Goal: Information Seeking & Learning: Understand process/instructions

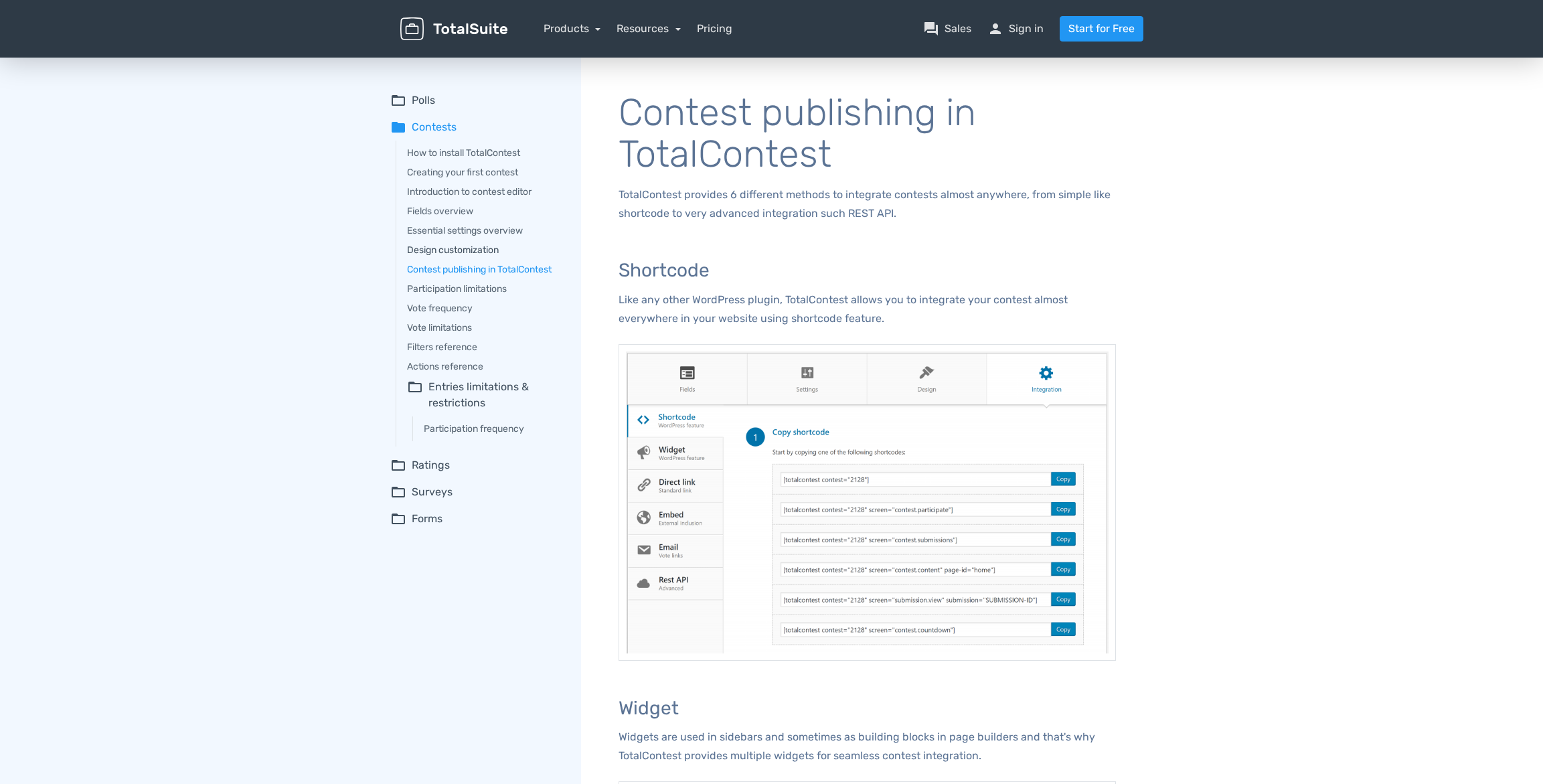
click at [467, 247] on link "Design customization" at bounding box center [484, 249] width 155 height 14
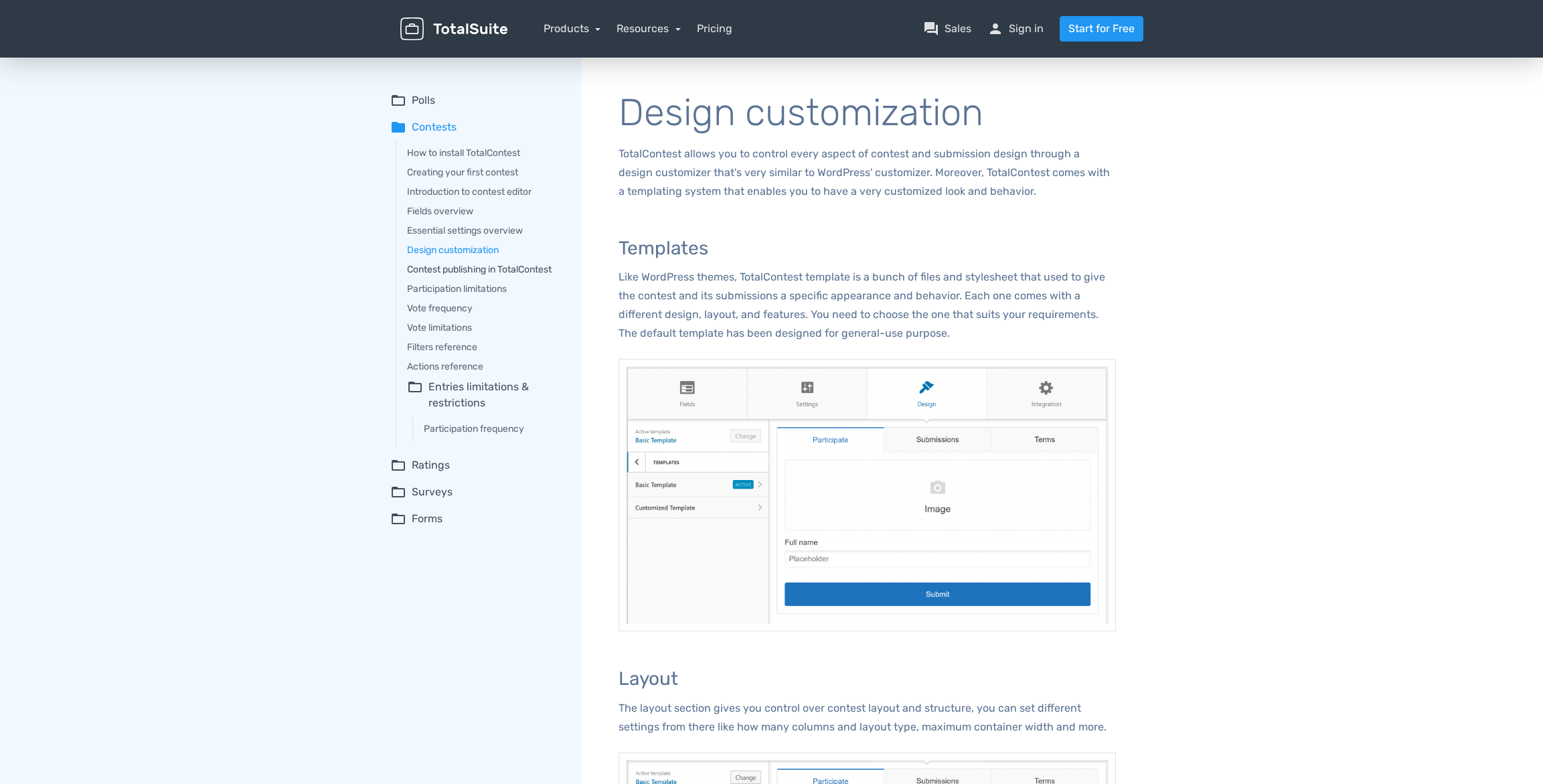
click at [471, 270] on link "Contest publishing in TotalContest" at bounding box center [484, 269] width 155 height 14
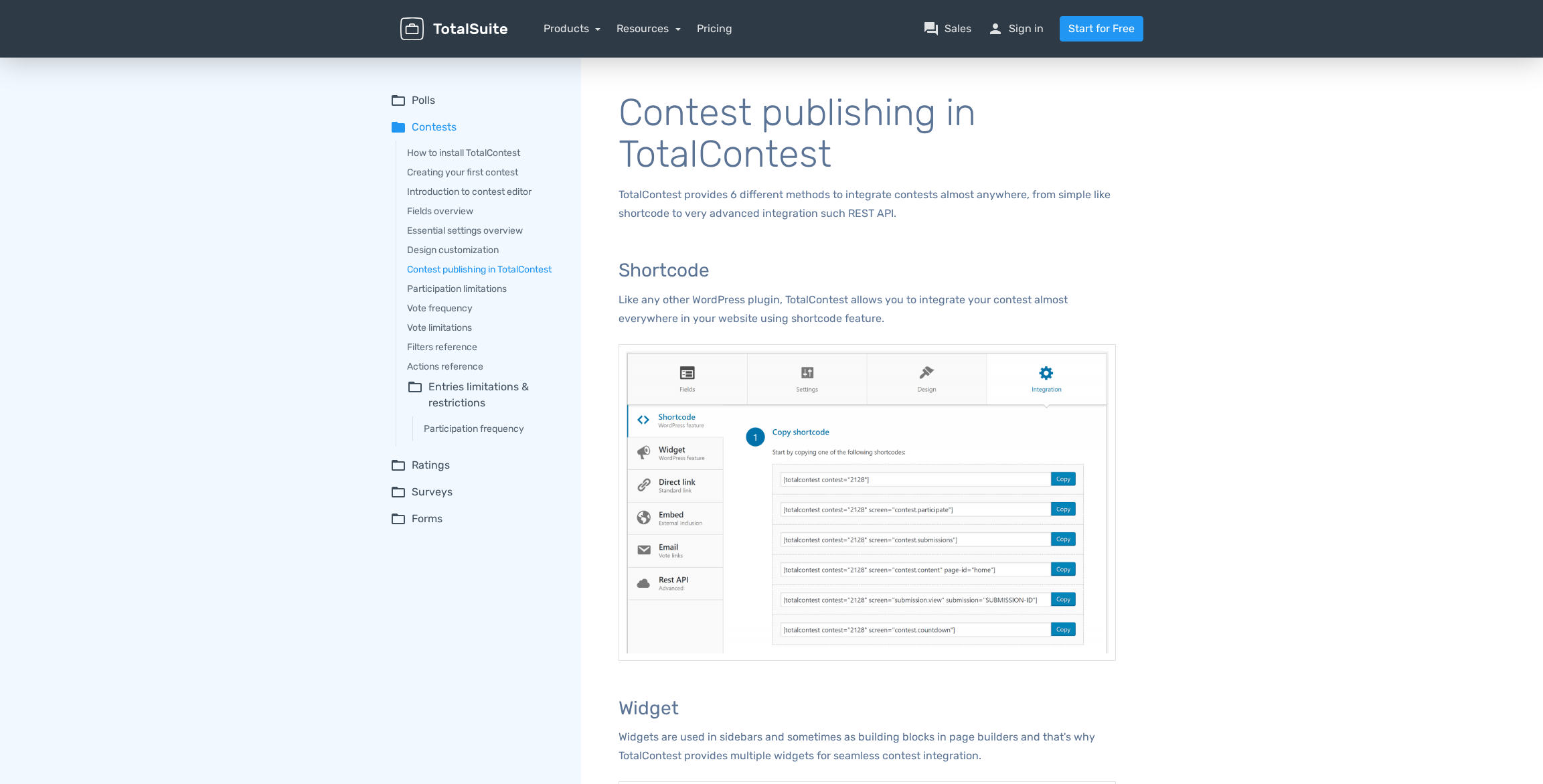
click at [472, 199] on div "How to install TotalContest Creating your first contest Introduction to contest…" at bounding box center [478, 293] width 167 height 306
click at [472, 196] on link "Introduction to contest editor" at bounding box center [484, 191] width 155 height 14
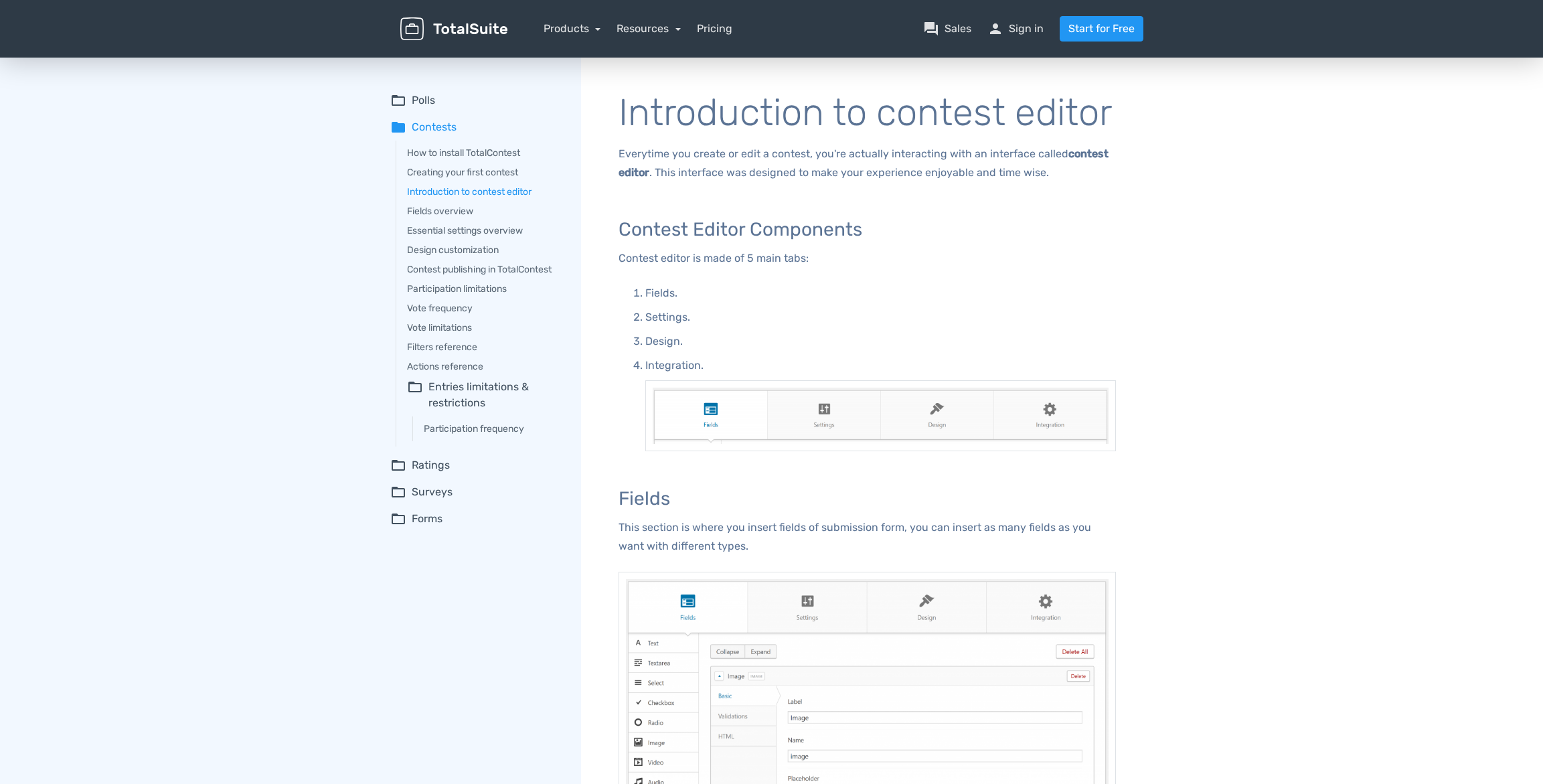
click at [469, 218] on div "How to install TotalContest Creating your first contest Introduction to contest…" at bounding box center [478, 293] width 167 height 306
click at [468, 215] on link "Fields overview" at bounding box center [484, 211] width 155 height 14
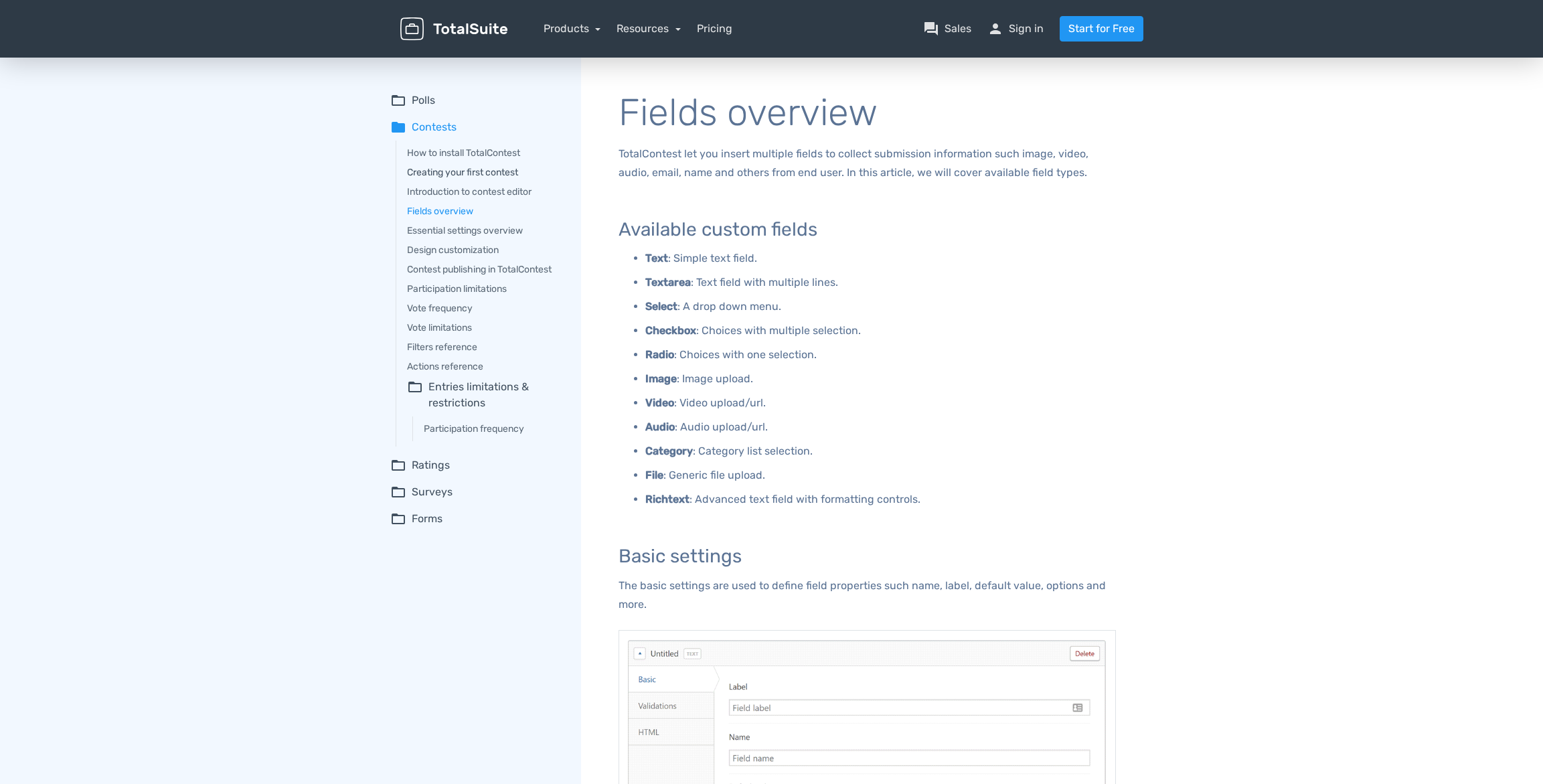
click at [473, 177] on link "Creating your first contest" at bounding box center [484, 172] width 155 height 14
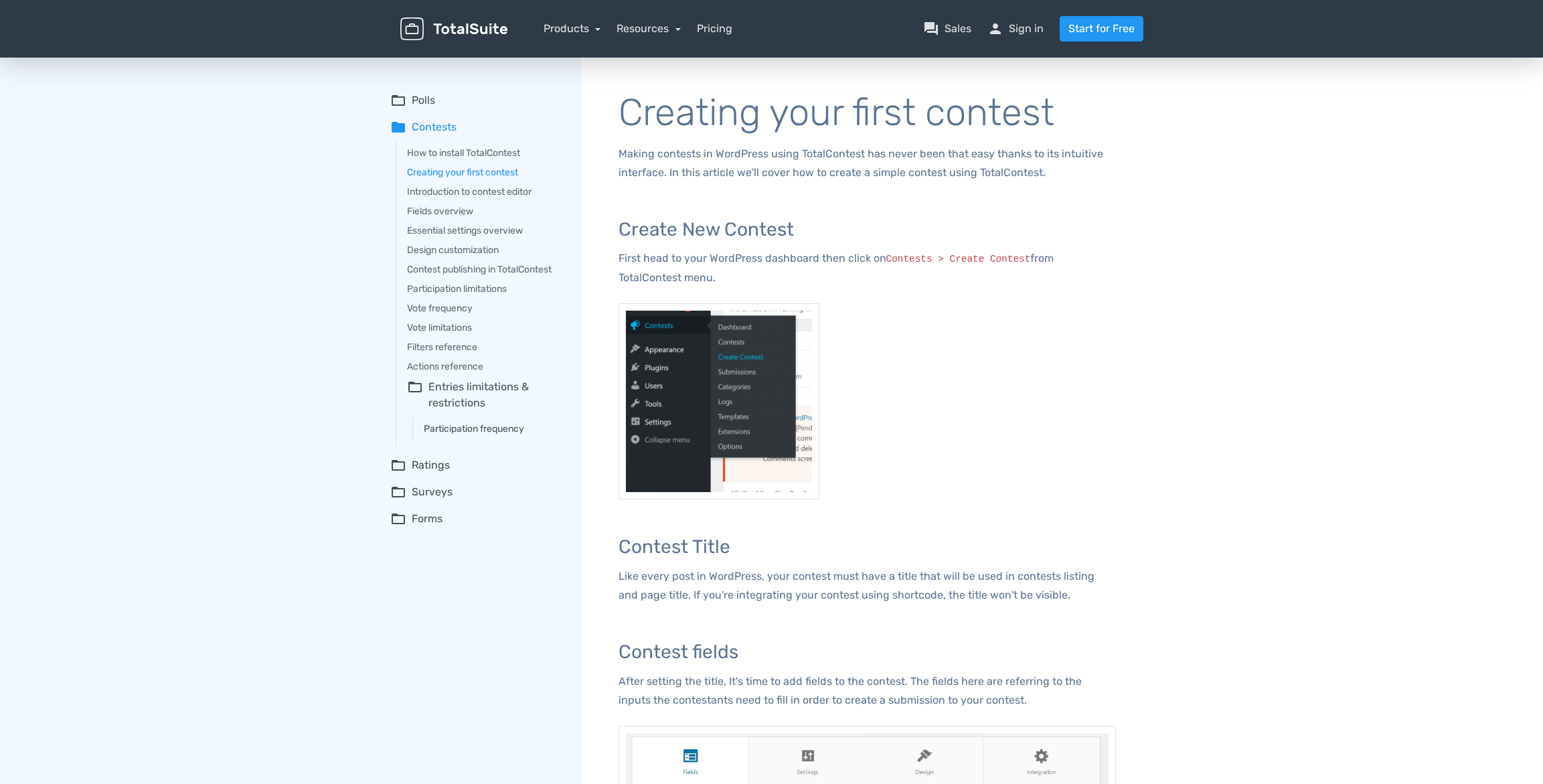
click at [457, 424] on link "Participation frequency" at bounding box center [492, 428] width 138 height 14
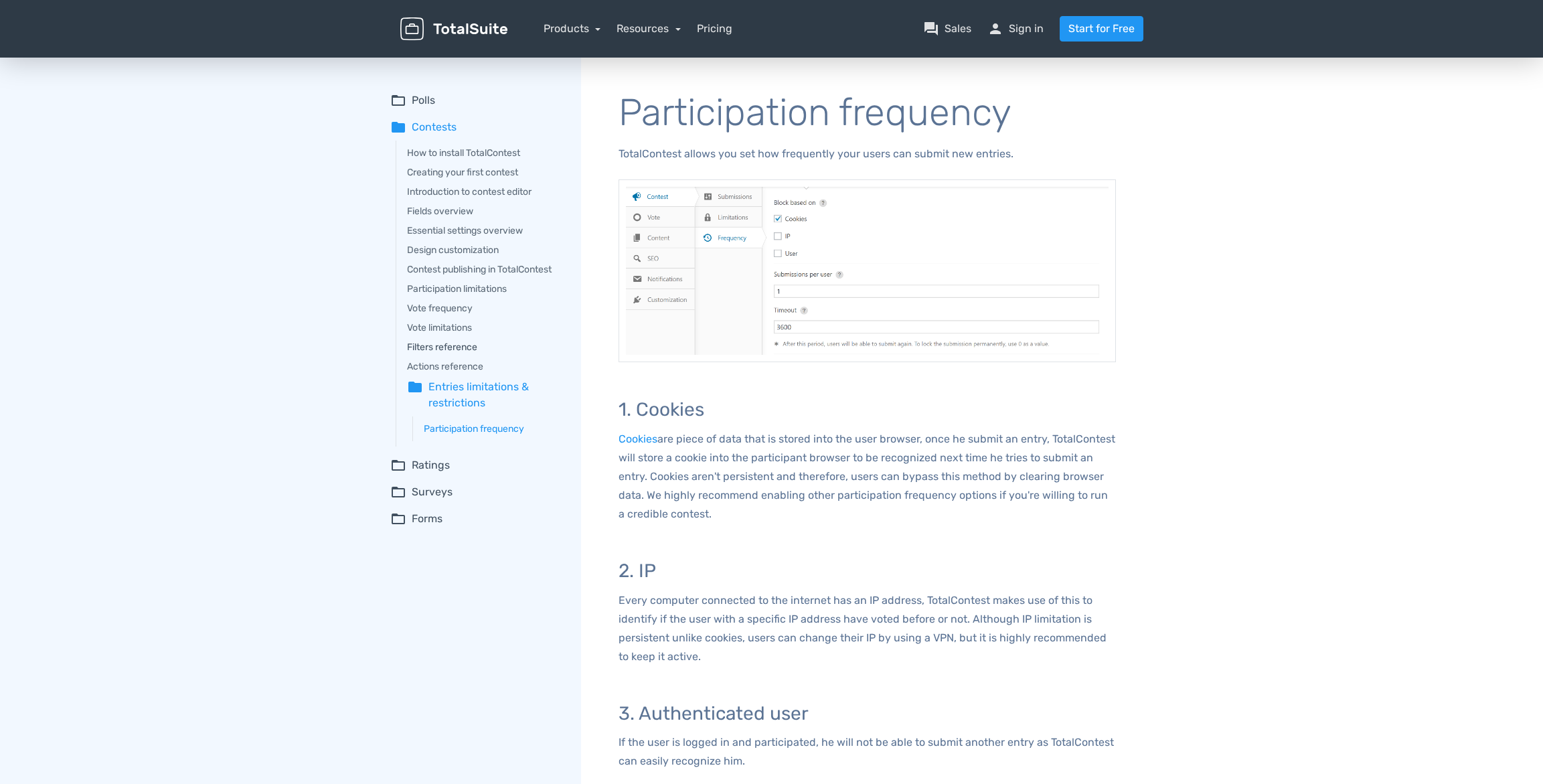
click at [462, 353] on link "Filters reference" at bounding box center [484, 346] width 155 height 14
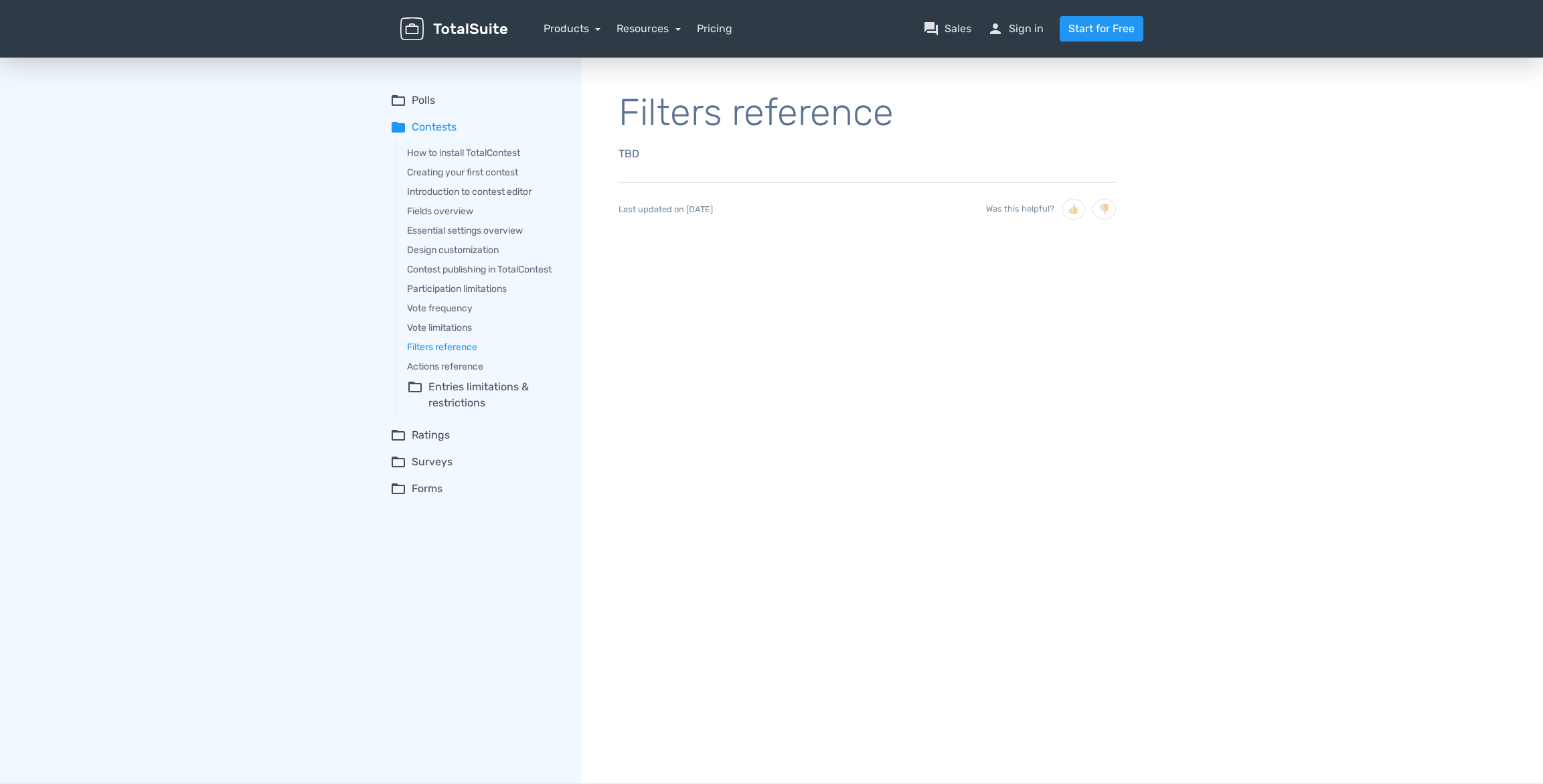
click at [464, 315] on div "How to install TotalContest Creating your first contest Introduction to contest…" at bounding box center [478, 278] width 167 height 276
click at [461, 323] on link "Vote limitations" at bounding box center [484, 328] width 155 height 14
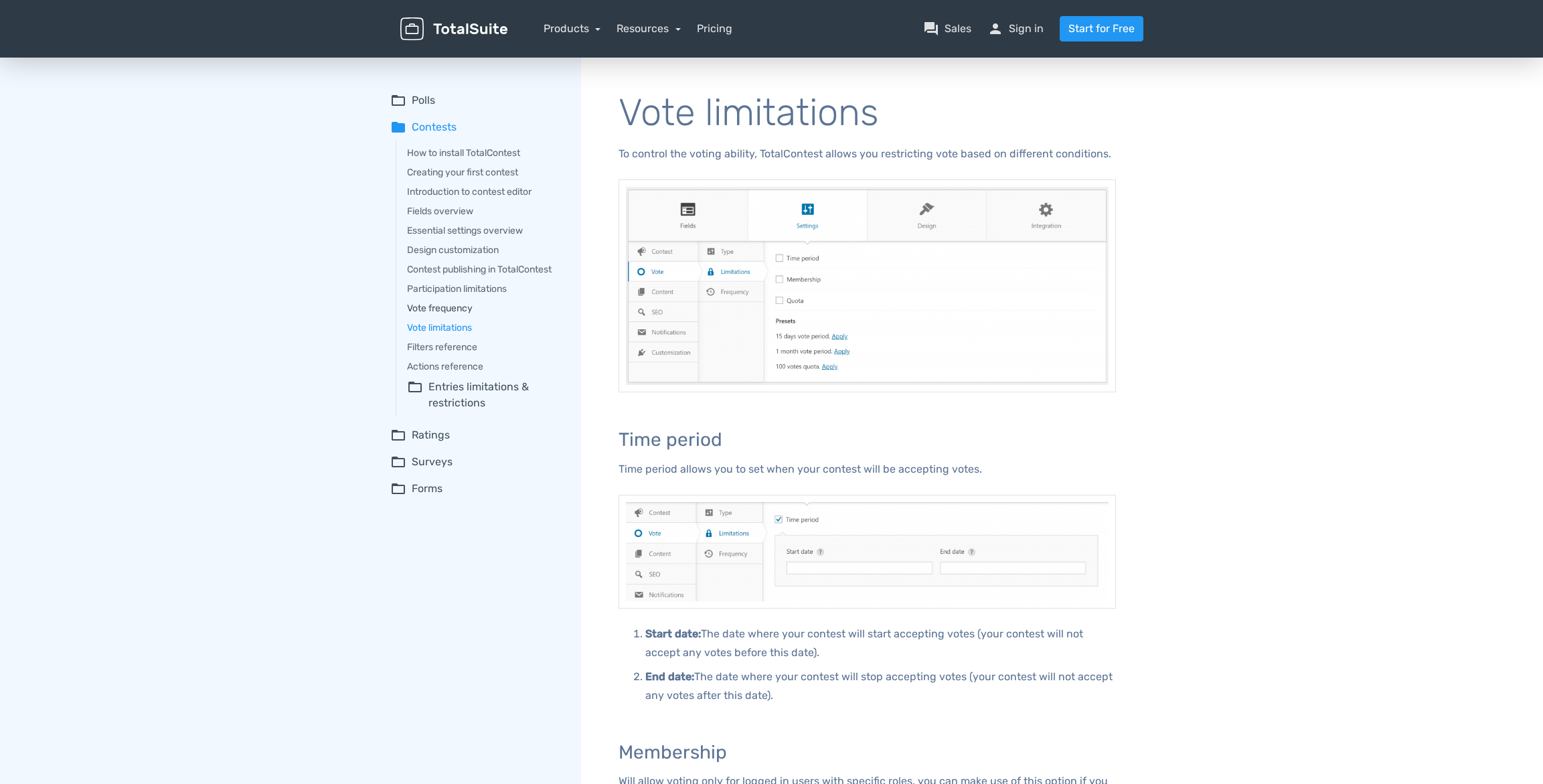
click at [465, 304] on link "Vote frequency" at bounding box center [484, 308] width 155 height 14
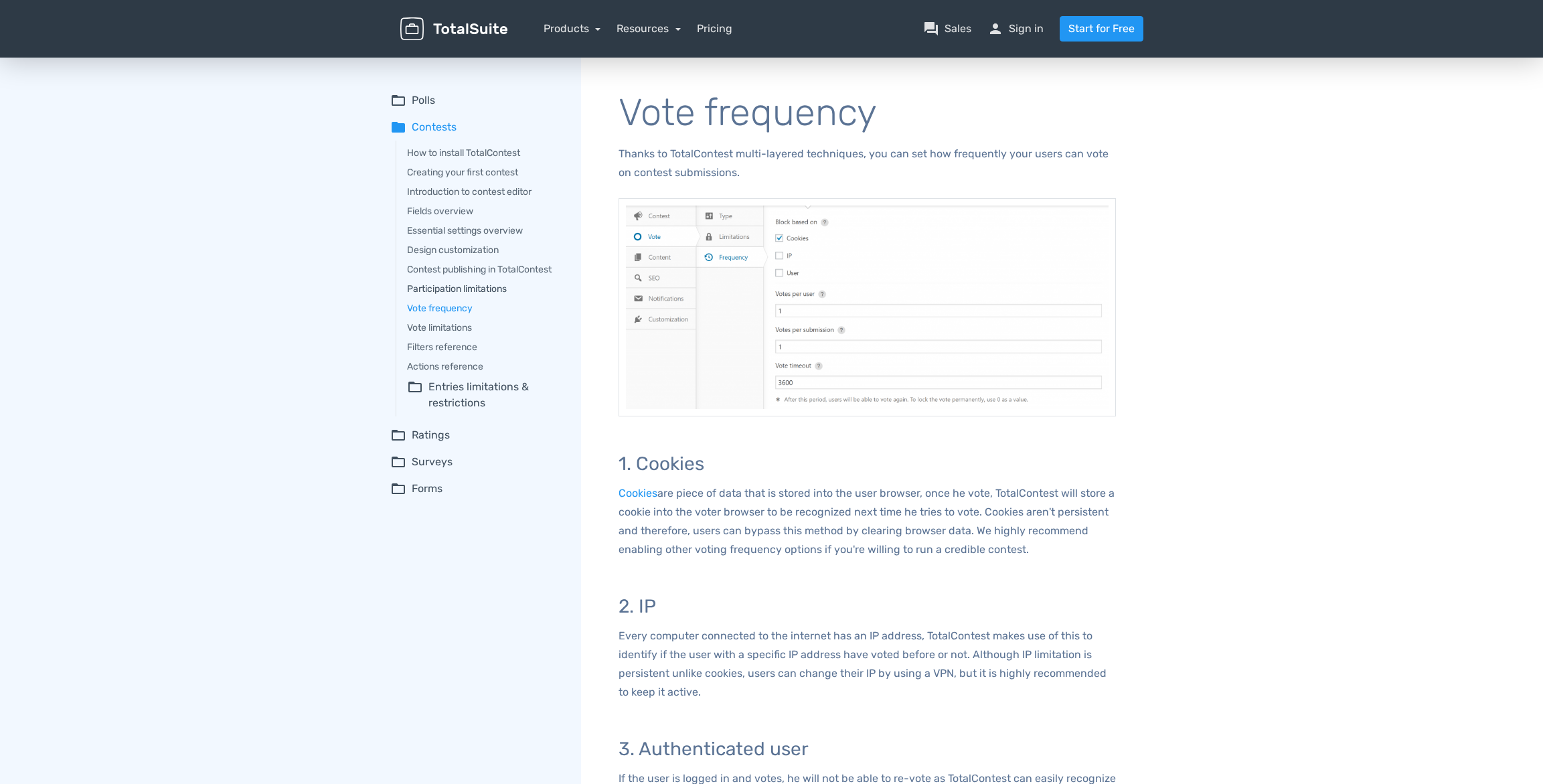
click at [472, 286] on link "Participation limitations" at bounding box center [484, 288] width 155 height 14
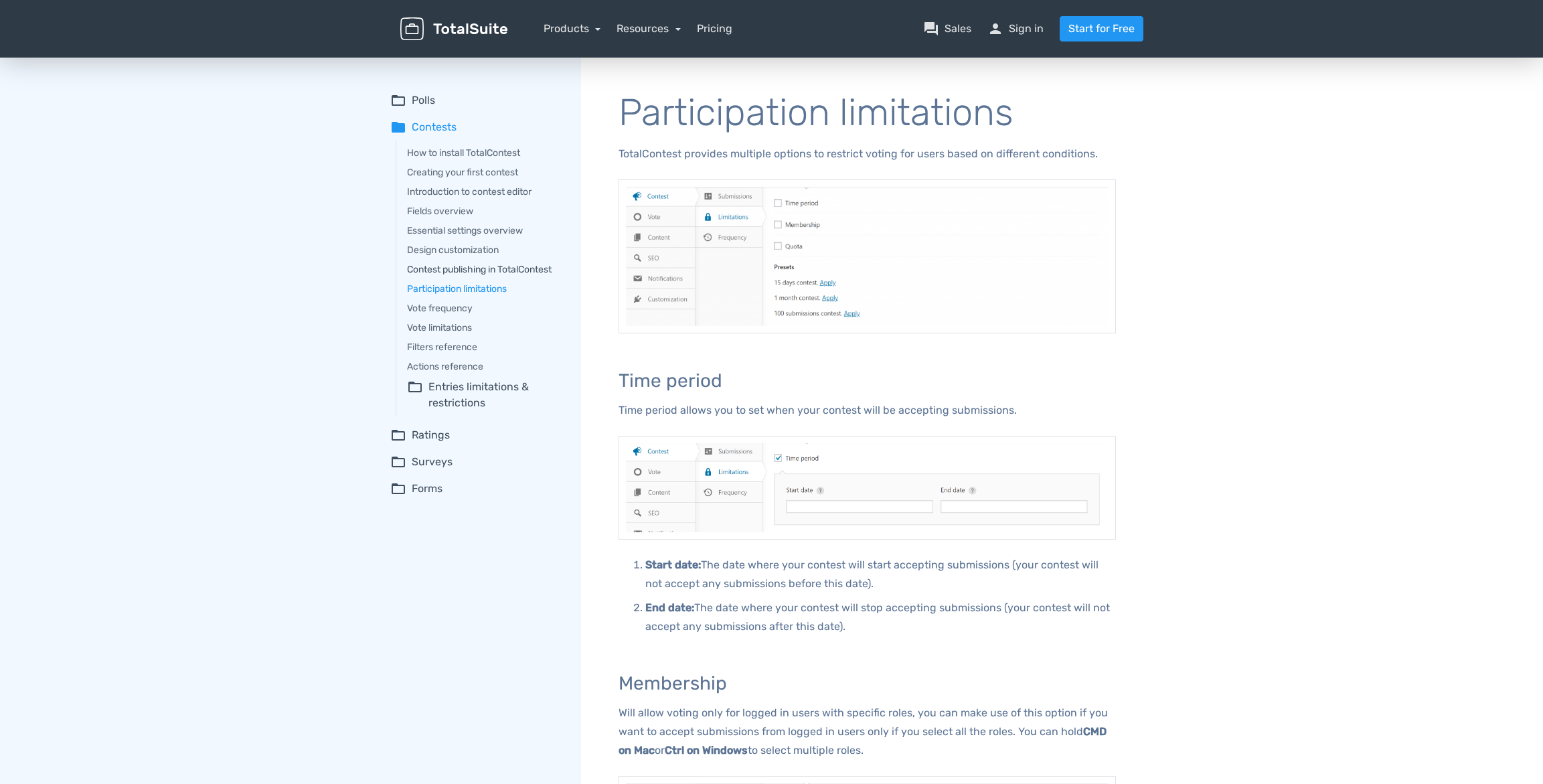
click at [529, 272] on link "Contest publishing in TotalContest" at bounding box center [484, 269] width 155 height 14
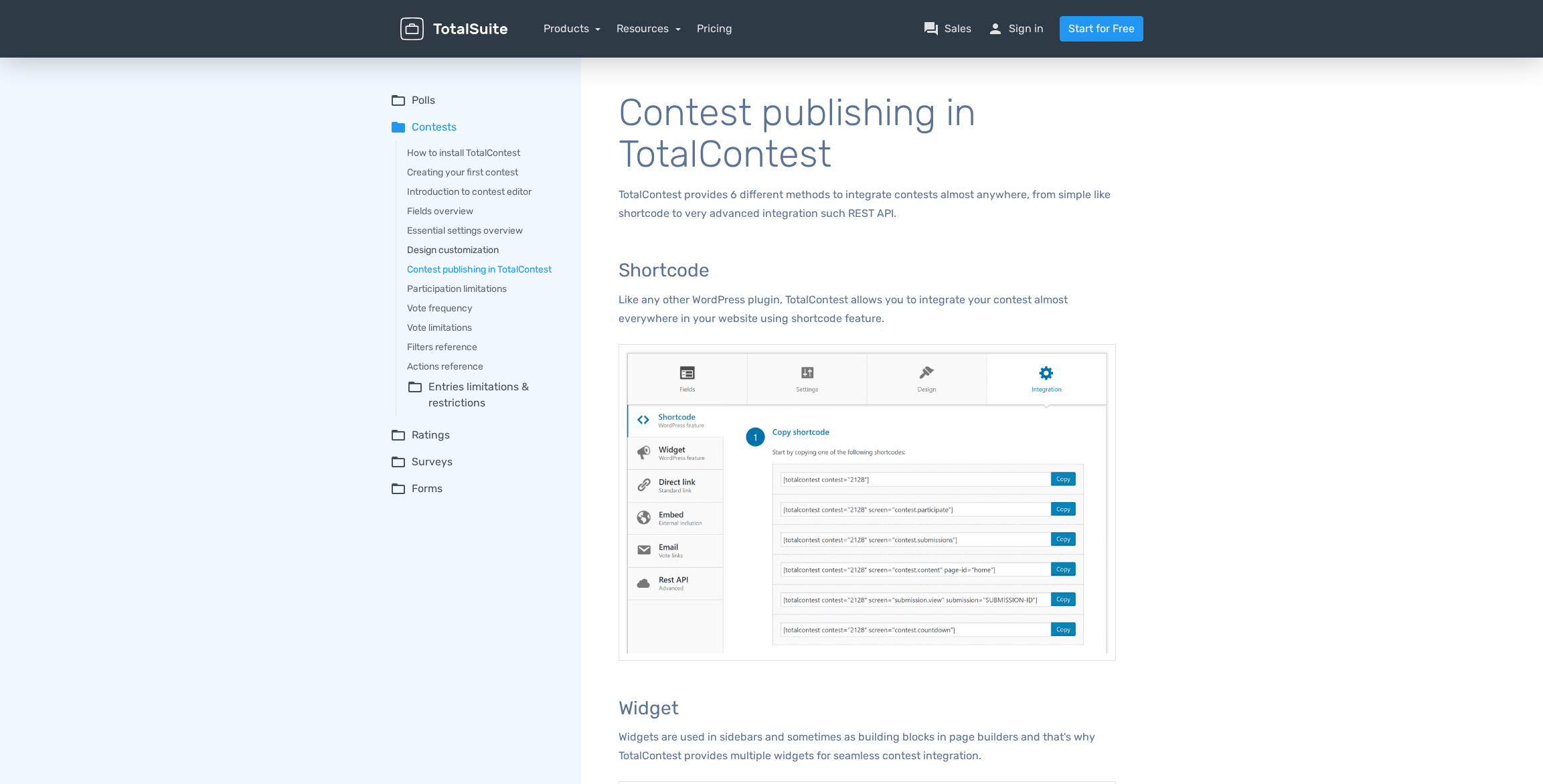
click at [444, 249] on link "Design customization" at bounding box center [484, 249] width 155 height 14
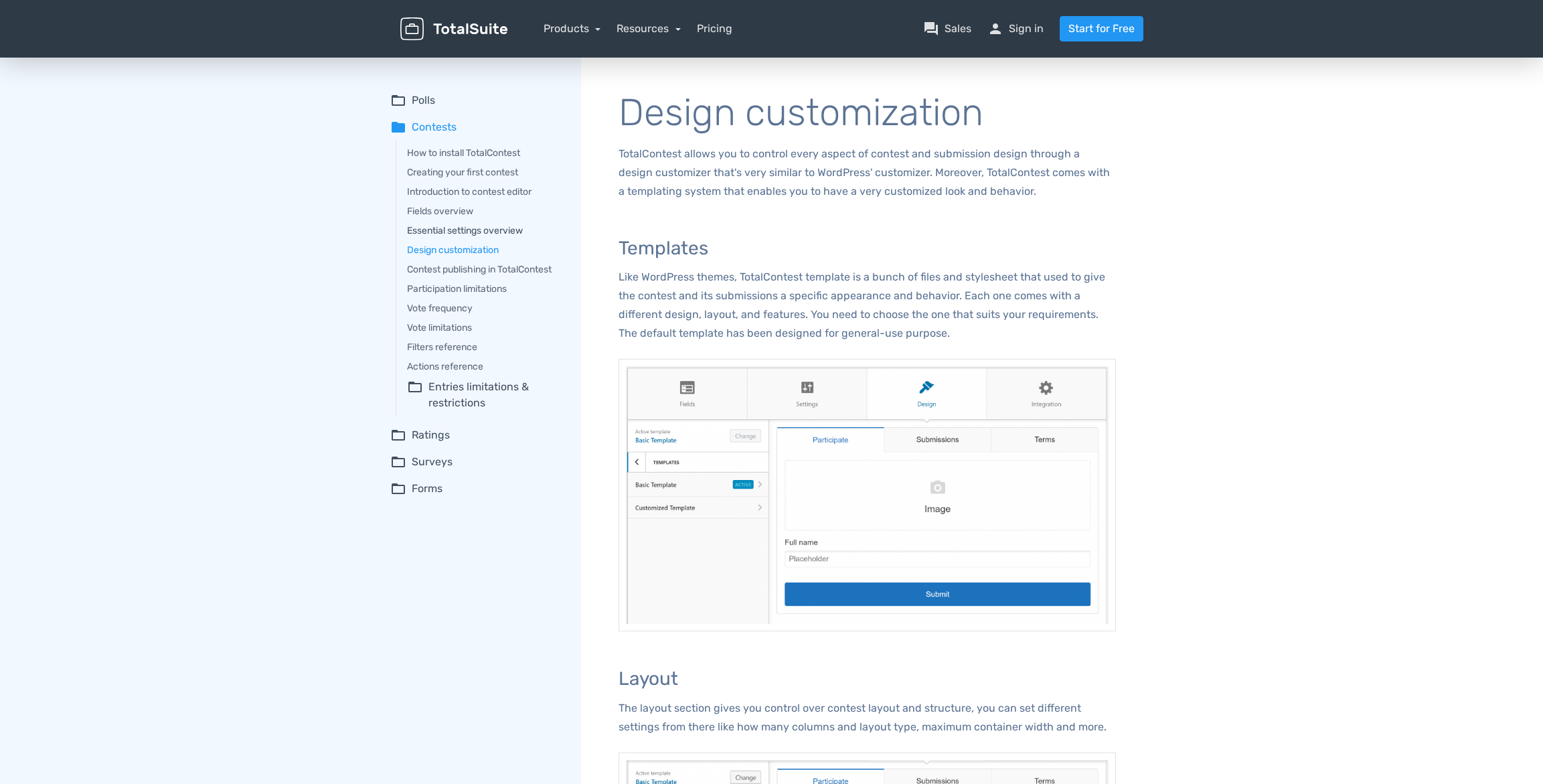
click at [478, 236] on link "Essential settings overview" at bounding box center [484, 230] width 155 height 14
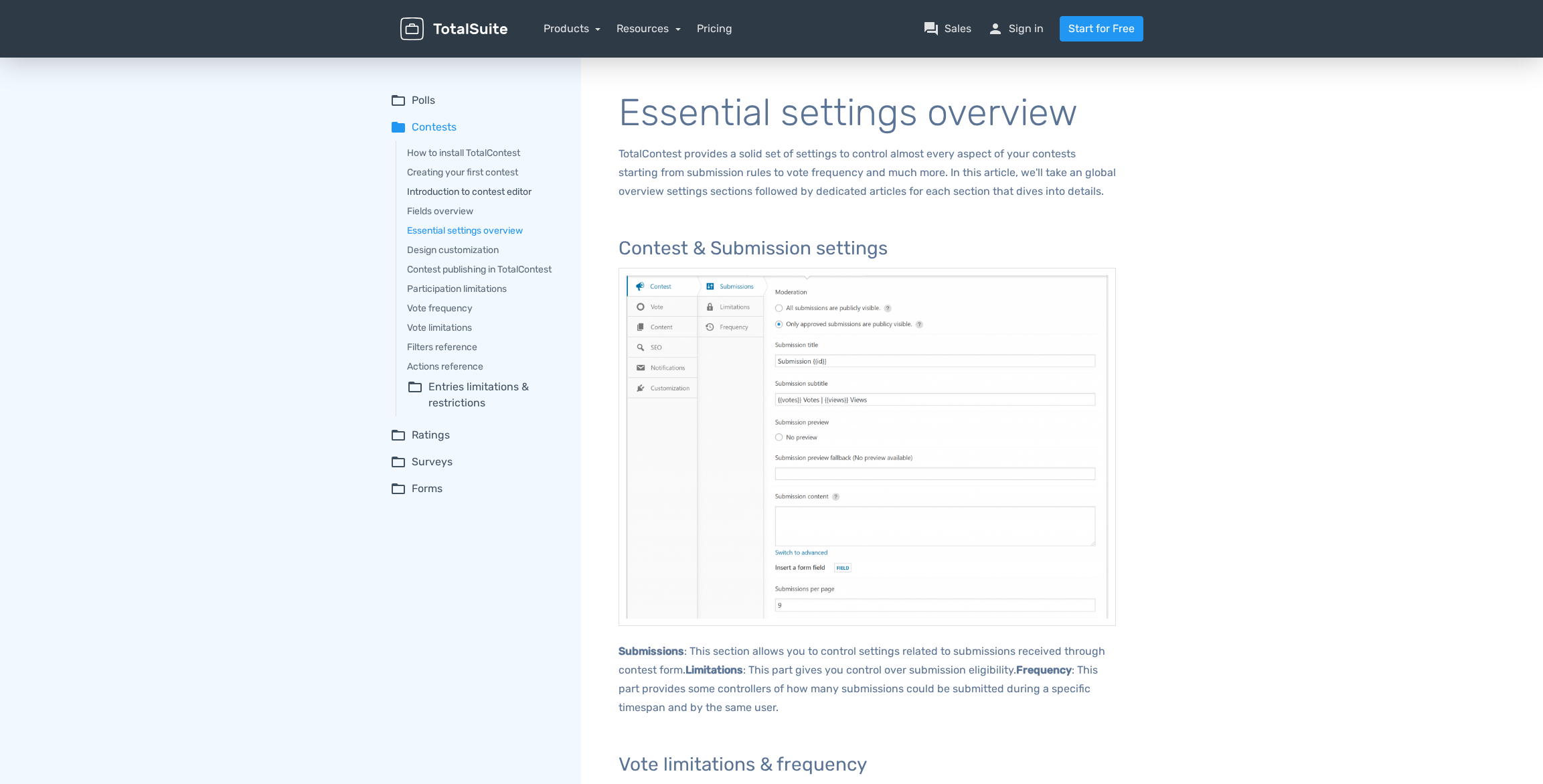
click at [435, 191] on link "Introduction to contest editor" at bounding box center [484, 191] width 155 height 14
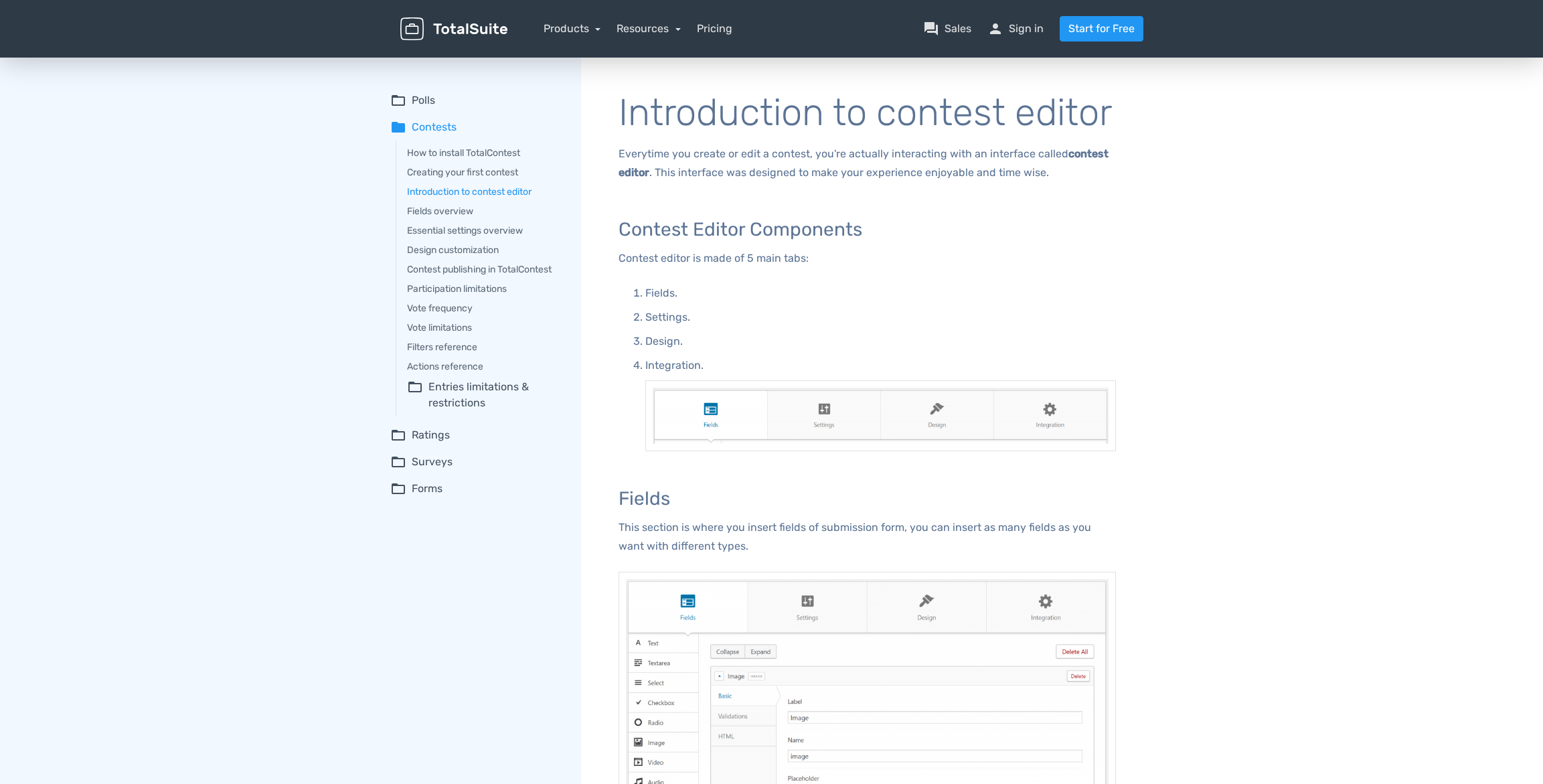
click at [437, 382] on summary "folder_open Entries limitations & restrictions" at bounding box center [484, 394] width 155 height 32
click at [485, 173] on link "Creating your first contest" at bounding box center [484, 172] width 155 height 14
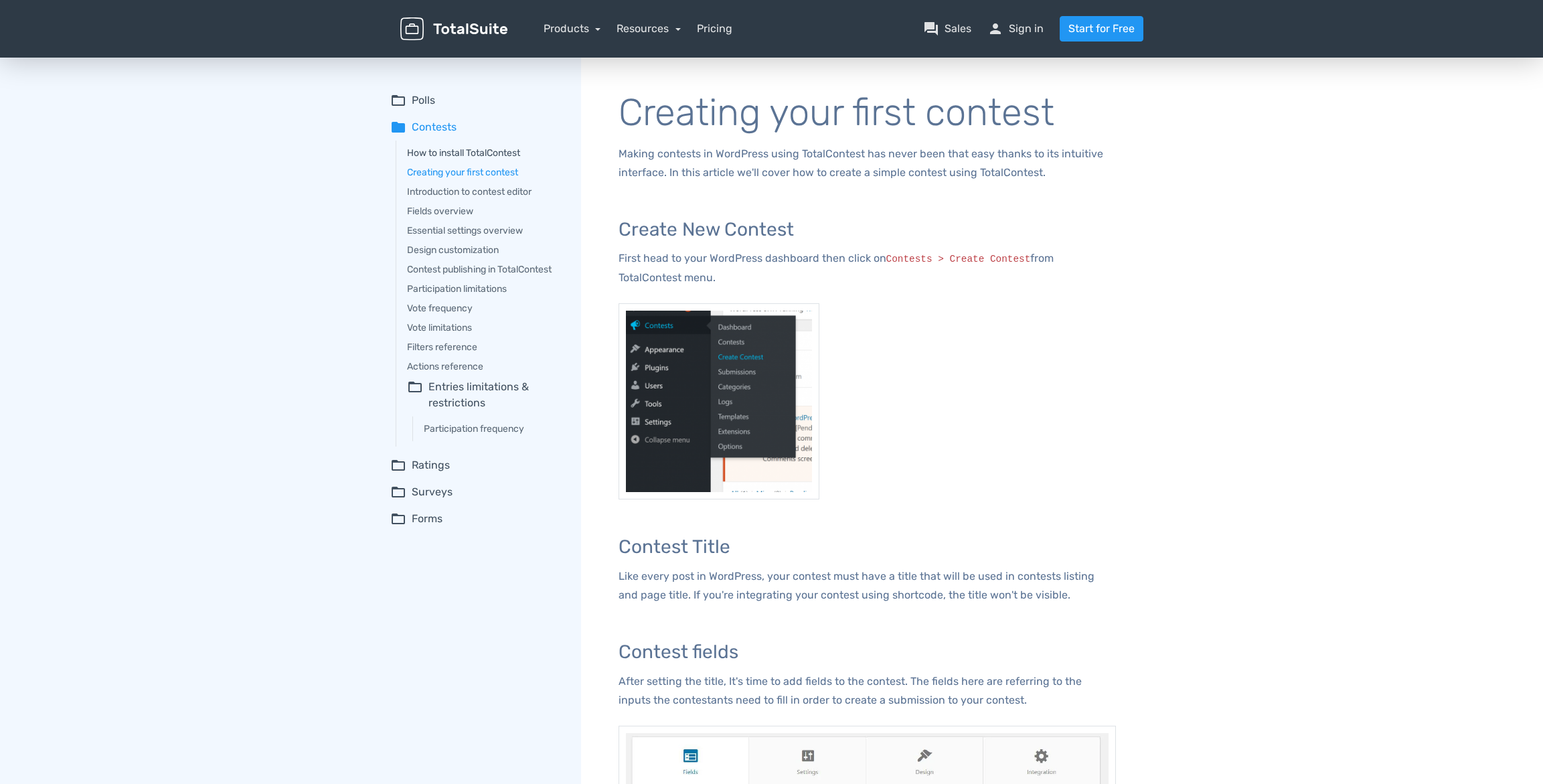
click at [484, 146] on div "How to install TotalContest Creating your first contest Introduction to contest…" at bounding box center [478, 293] width 167 height 306
click at [484, 148] on link "How to install TotalContest" at bounding box center [484, 152] width 155 height 14
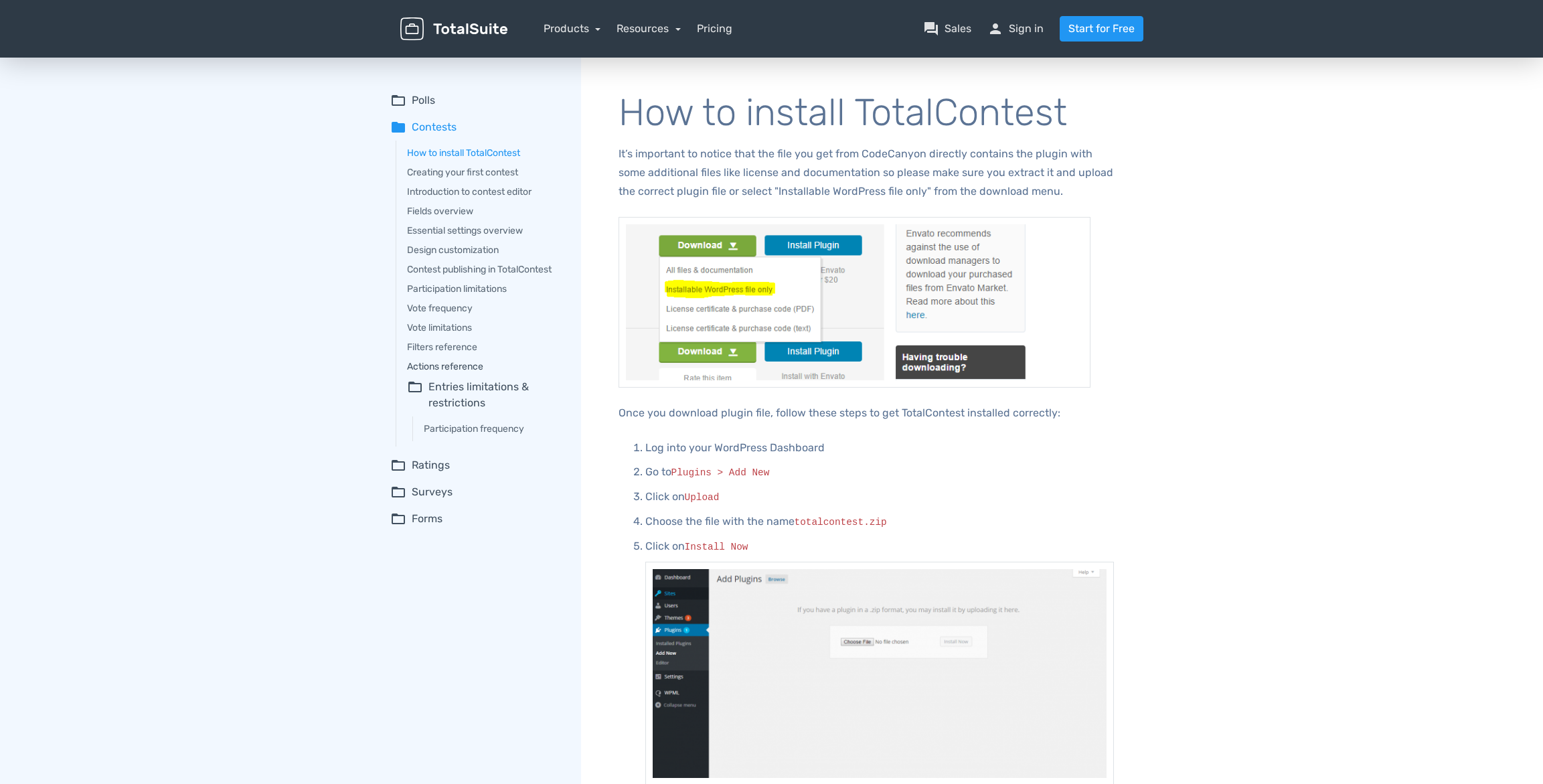
click at [472, 364] on link "Actions reference" at bounding box center [484, 366] width 155 height 14
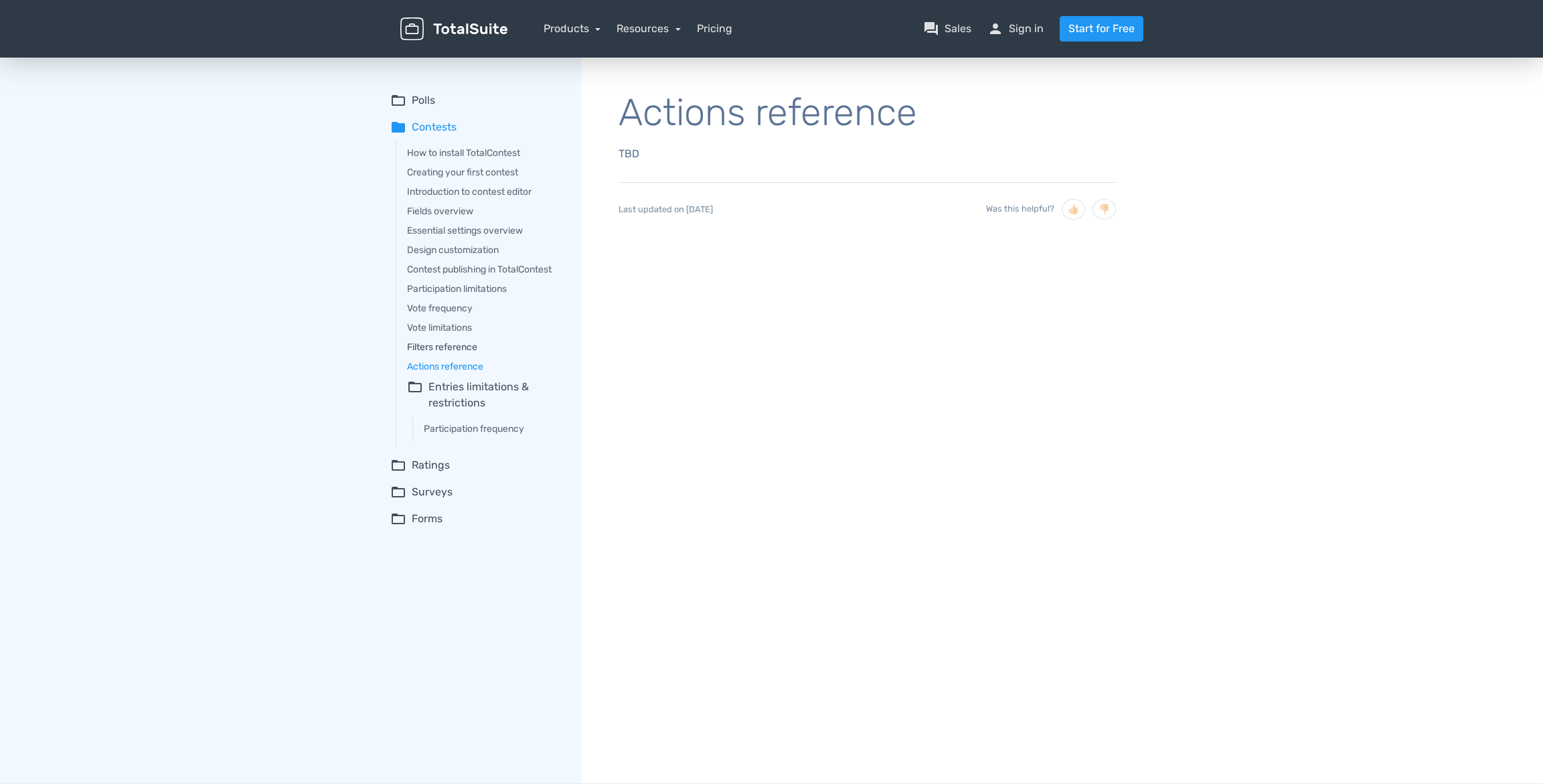
click at [467, 351] on link "Filters reference" at bounding box center [484, 346] width 155 height 14
click at [467, 368] on link "Actions reference" at bounding box center [484, 366] width 155 height 14
click at [1102, 208] on button "👎🏻" at bounding box center [1103, 209] width 24 height 21
click at [432, 319] on div "How to install TotalContest Creating your first contest Introduction to contest…" at bounding box center [478, 293] width 167 height 306
click at [434, 321] on div "How to install TotalContest Creating your first contest Introduction to contest…" at bounding box center [478, 293] width 167 height 306
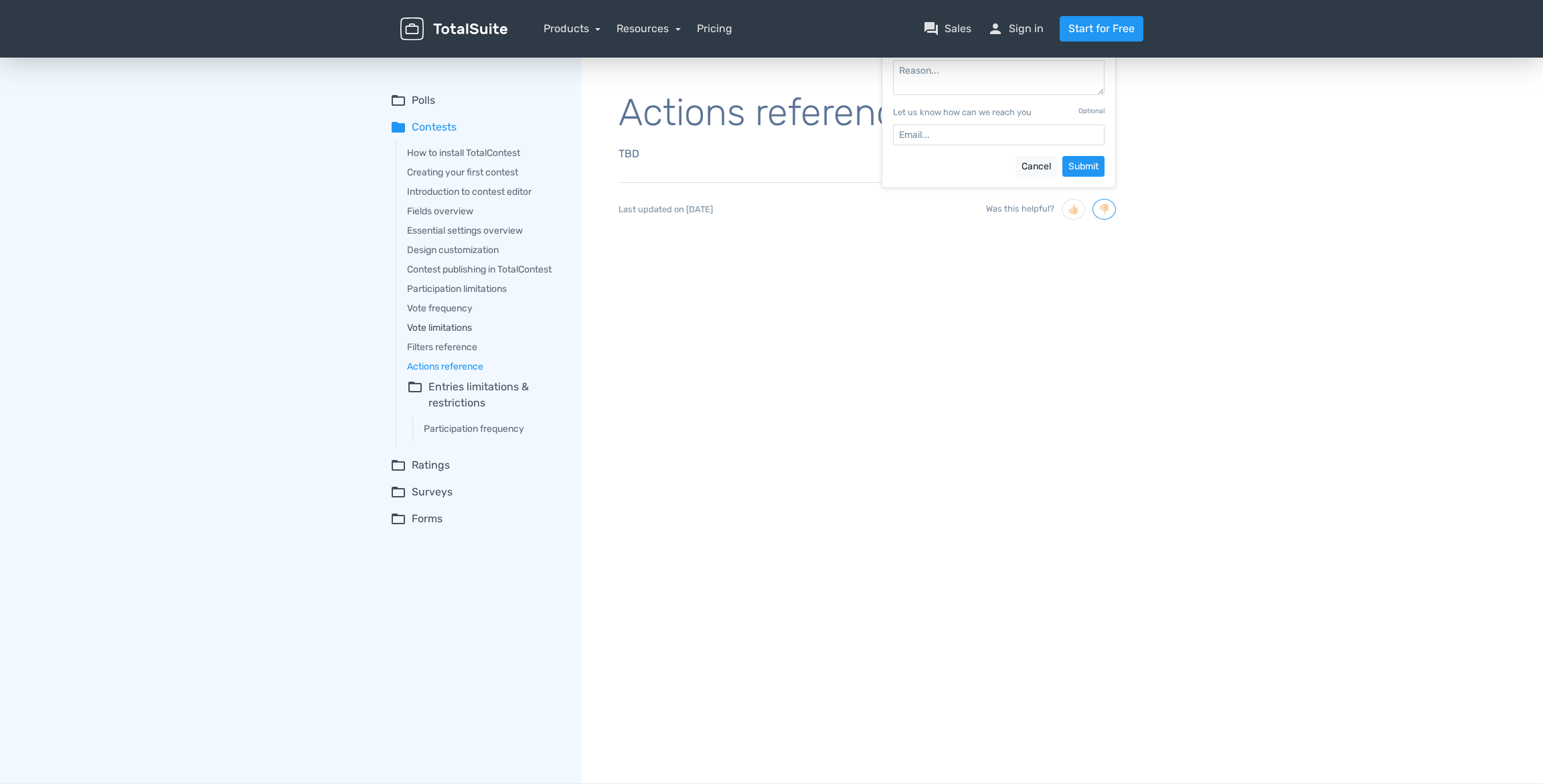
click at [432, 331] on link "Vote limitations" at bounding box center [484, 328] width 155 height 14
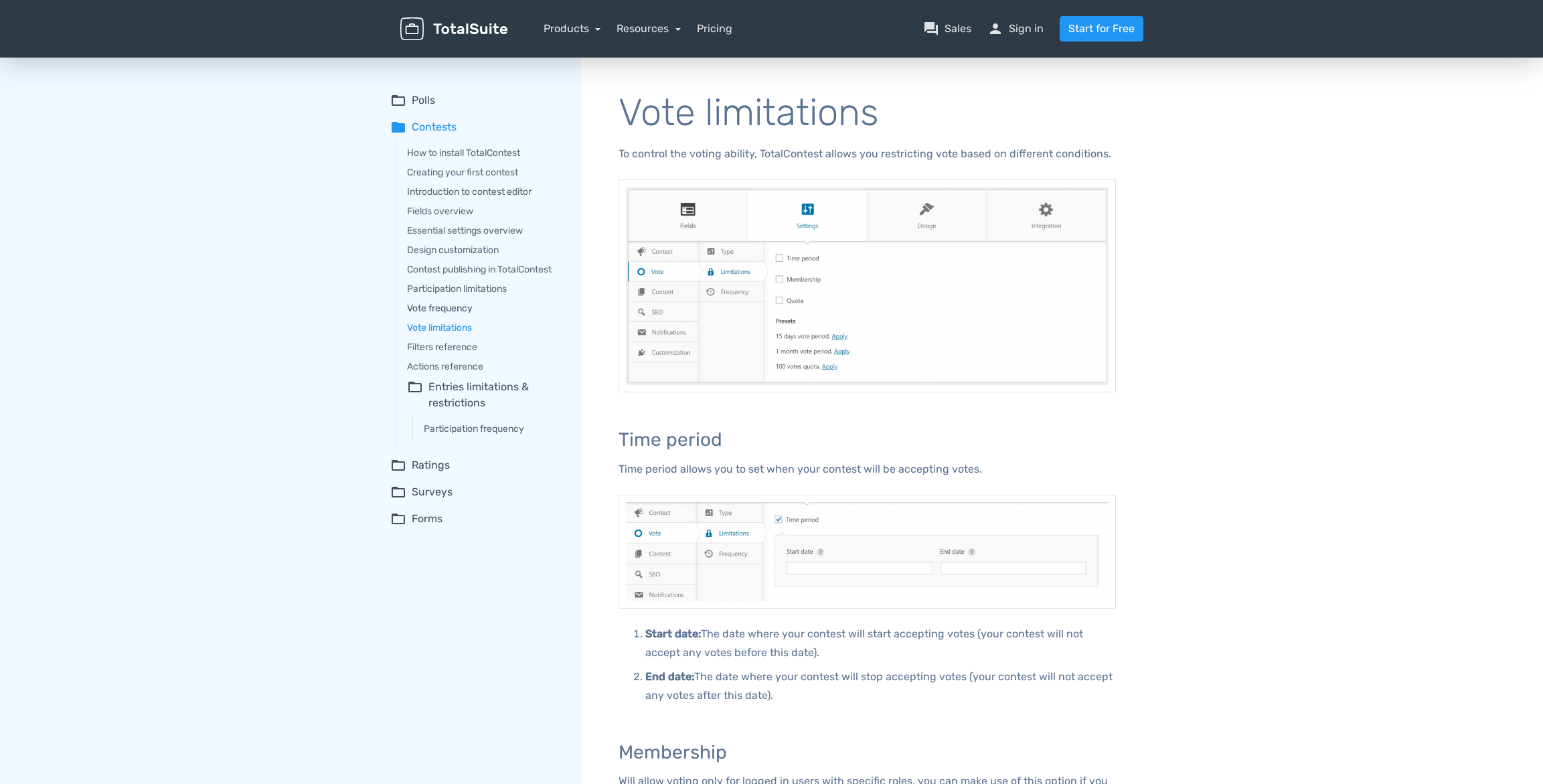
click at [439, 312] on link "Vote frequency" at bounding box center [484, 308] width 155 height 14
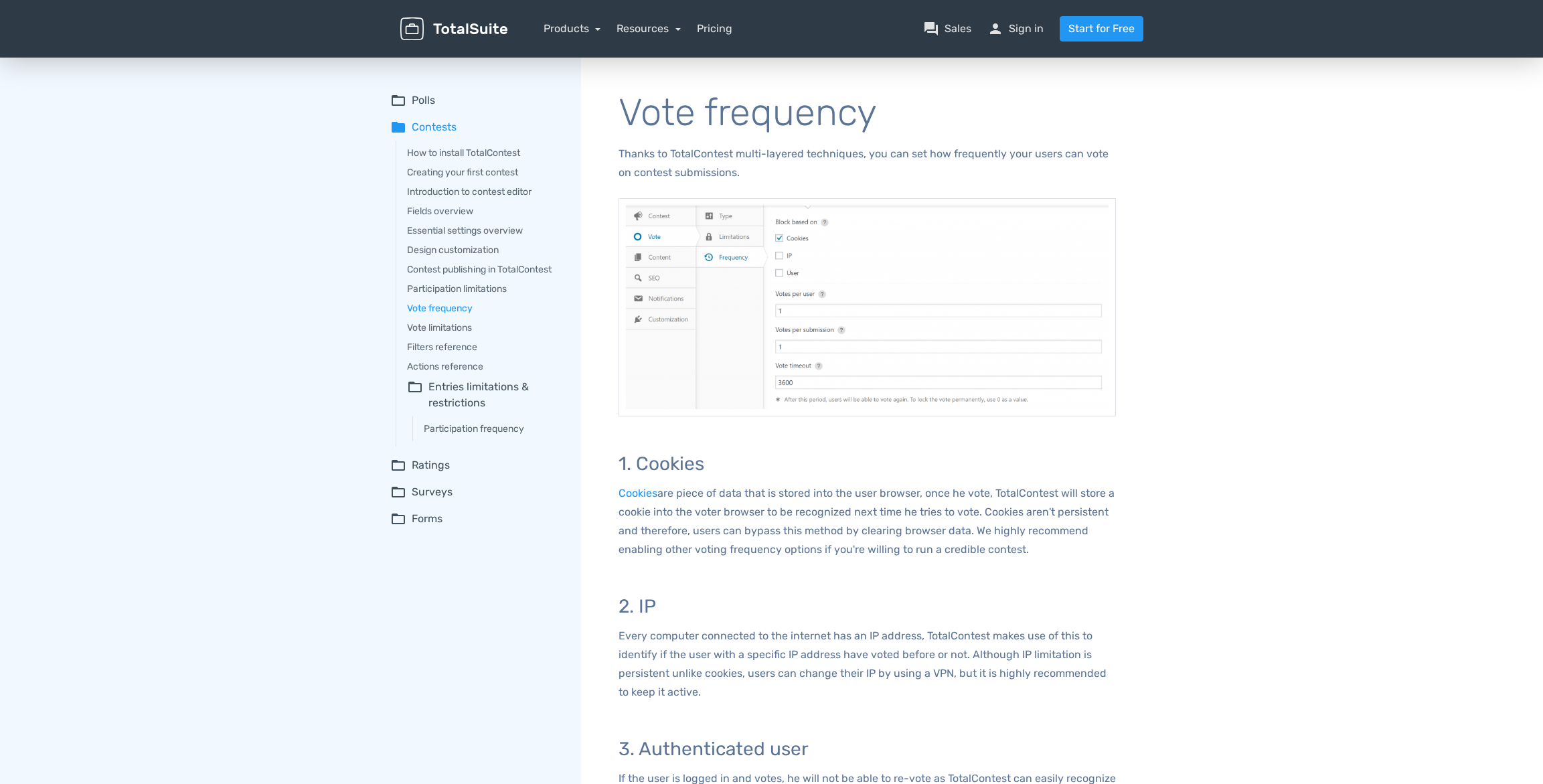
click at [443, 402] on summary "folder_open Entries limitations & restrictions" at bounding box center [484, 394] width 155 height 32
click at [450, 393] on summary "folder_open Entries limitations & restrictions" at bounding box center [484, 394] width 155 height 32
click at [450, 416] on div "Participation frequency" at bounding box center [487, 428] width 150 height 24
click at [449, 431] on link "Participation frequency" at bounding box center [492, 428] width 138 height 14
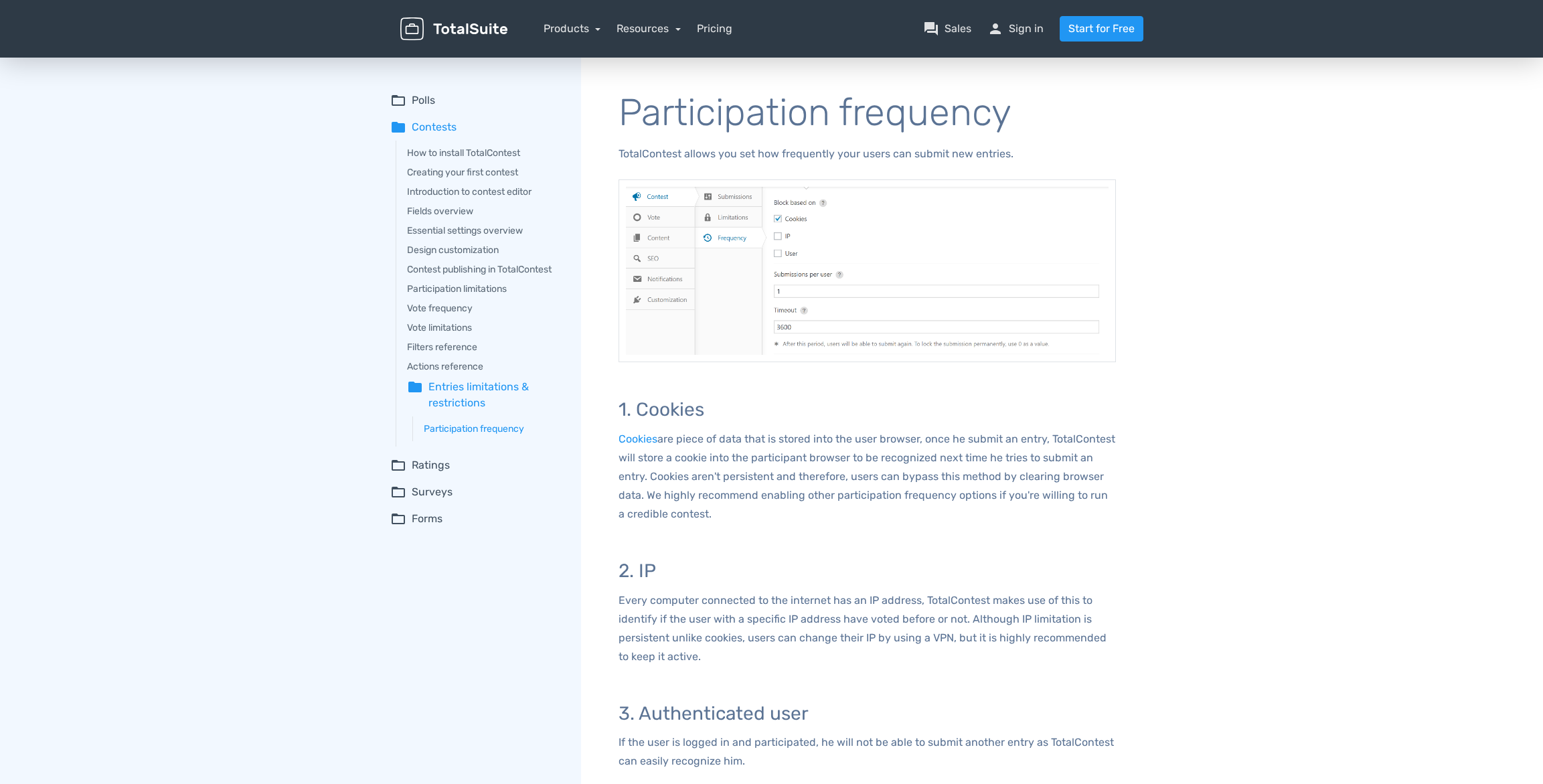
drag, startPoint x: 301, startPoint y: 154, endPoint x: 338, endPoint y: 3, distance: 155.5
click at [390, 154] on div "folder_open Polls Adding questions and choices Custom fields basics Design cust…" at bounding box center [485, 619] width 191 height 1130
